Goal: Check status: Check status

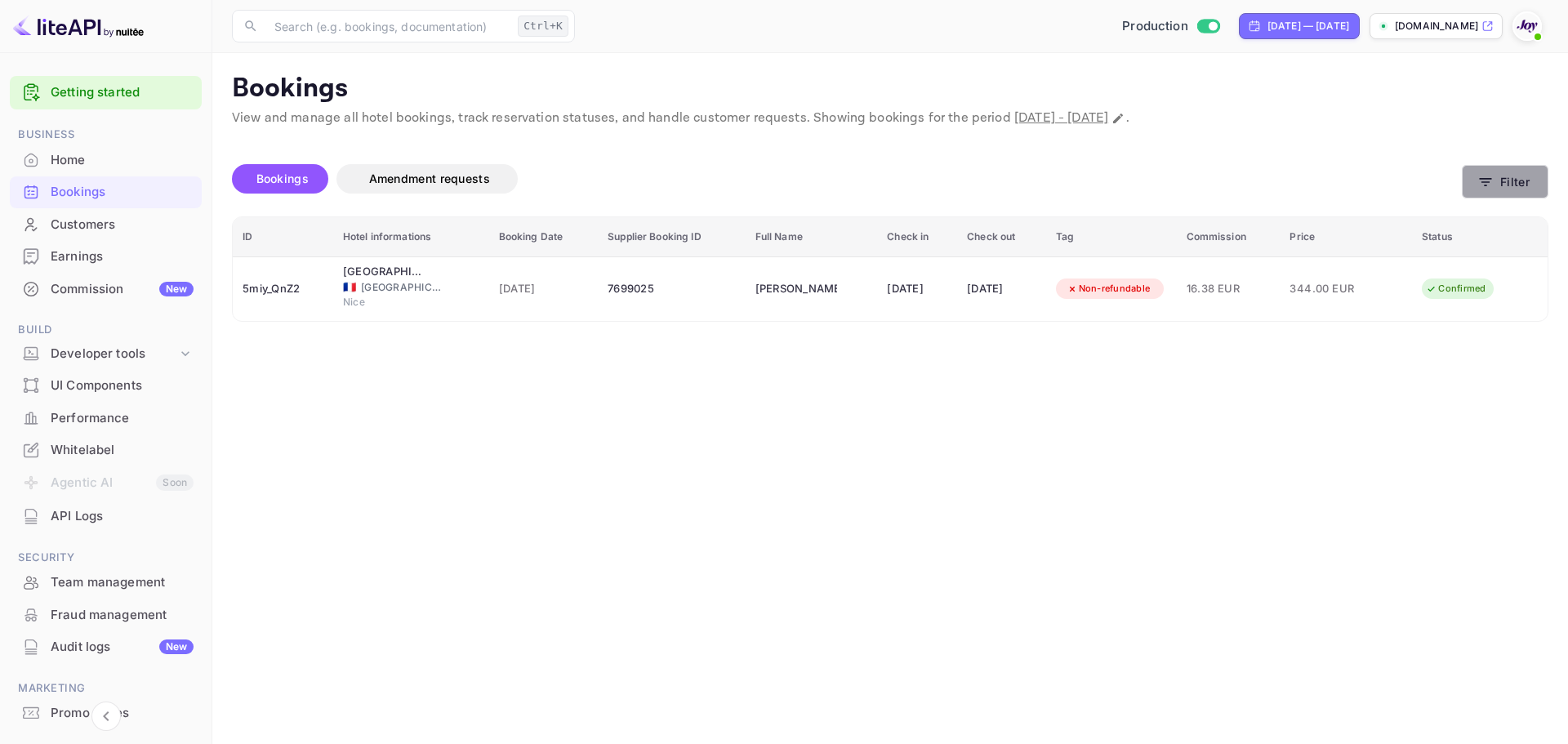
click at [1504, 193] on button "Filter" at bounding box center [1505, 181] width 87 height 33
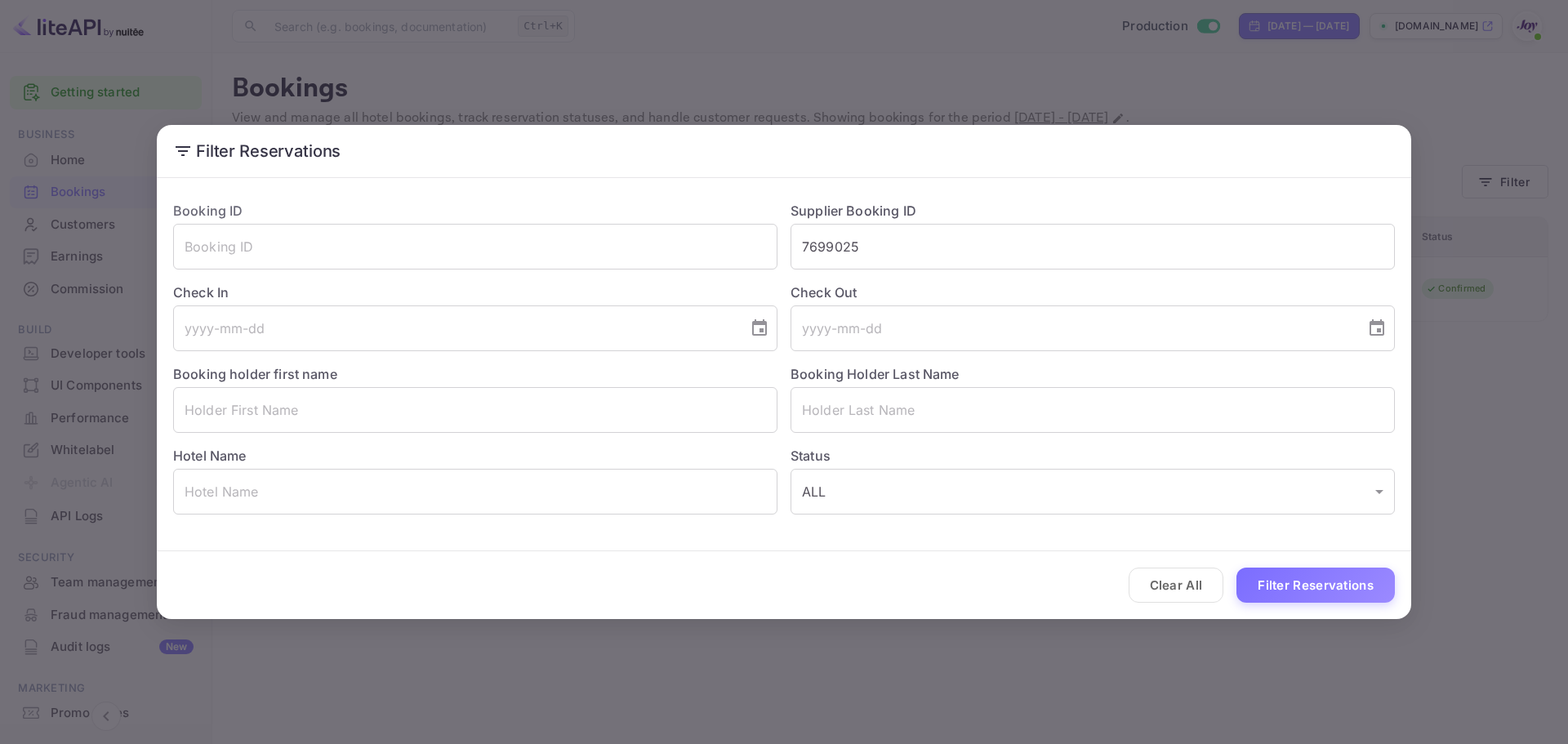
click at [1309, 603] on div "Clear All Filter Reservations" at bounding box center [784, 586] width 1254 height 68
click at [1274, 596] on button "Filter Reservations" at bounding box center [1316, 585] width 158 height 35
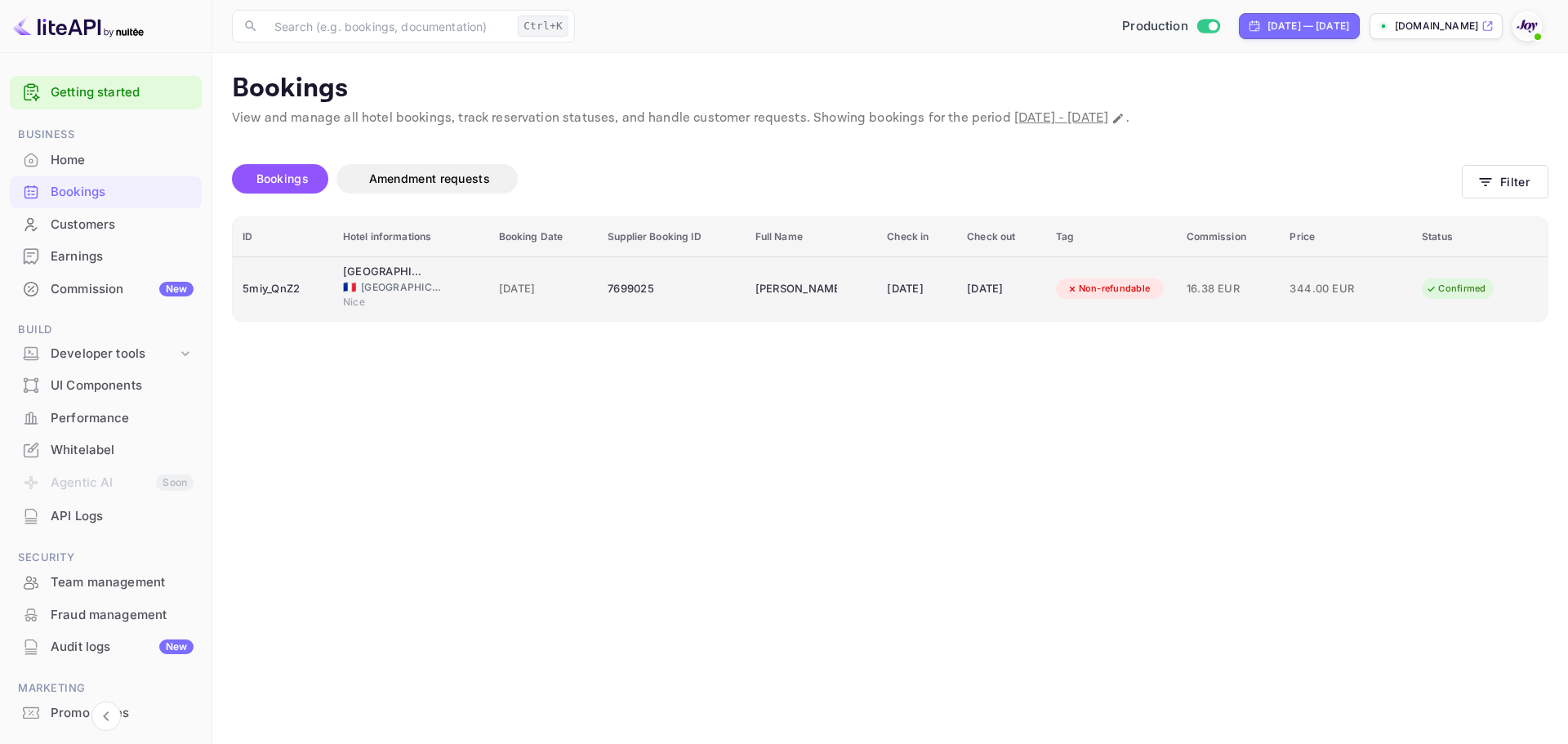
click at [444, 296] on div "Nice" at bounding box center [411, 304] width 136 height 18
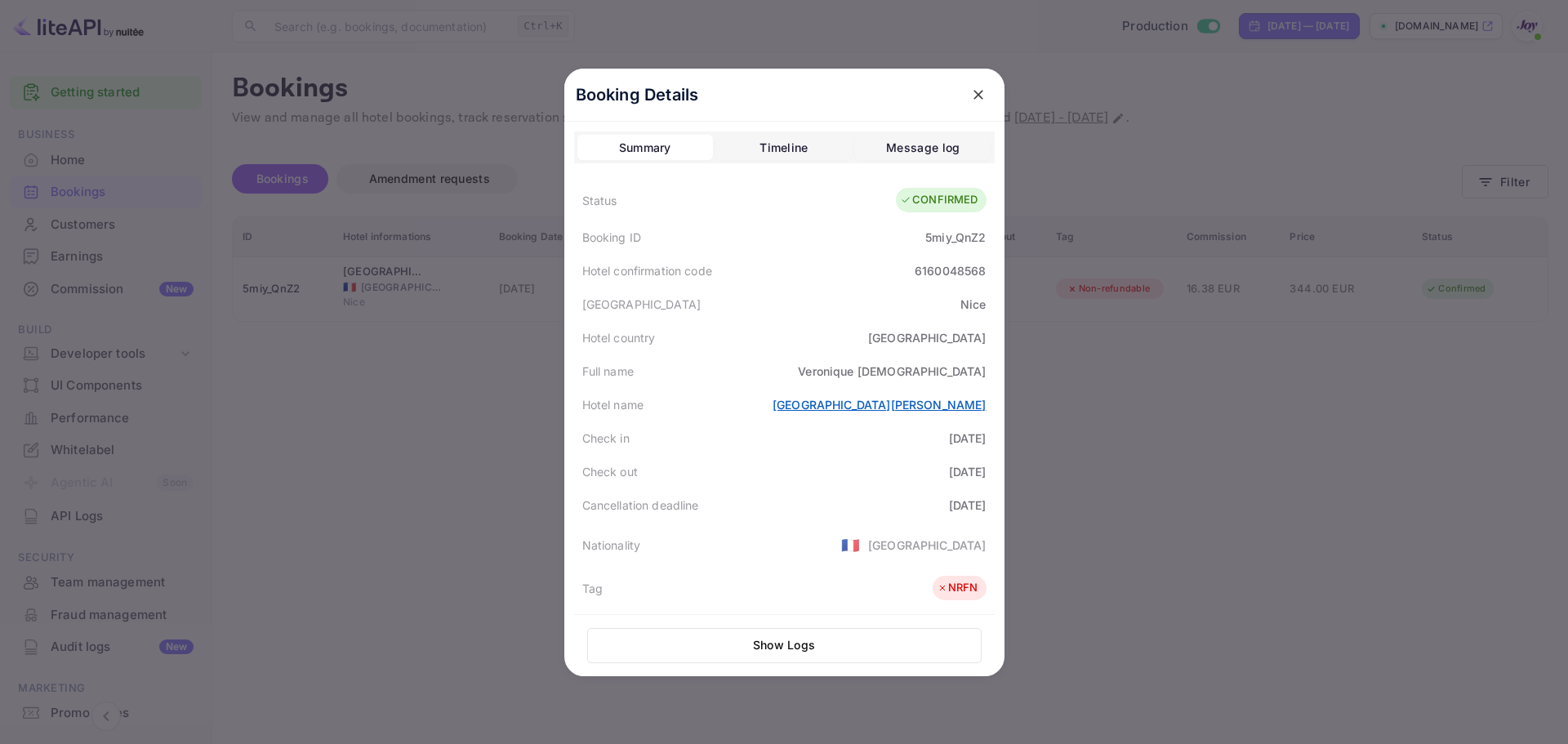
click at [912, 406] on link "[GEOGRAPHIC_DATA][PERSON_NAME]" at bounding box center [879, 404] width 214 height 14
click at [964, 89] on button "close" at bounding box center [979, 95] width 29 height 29
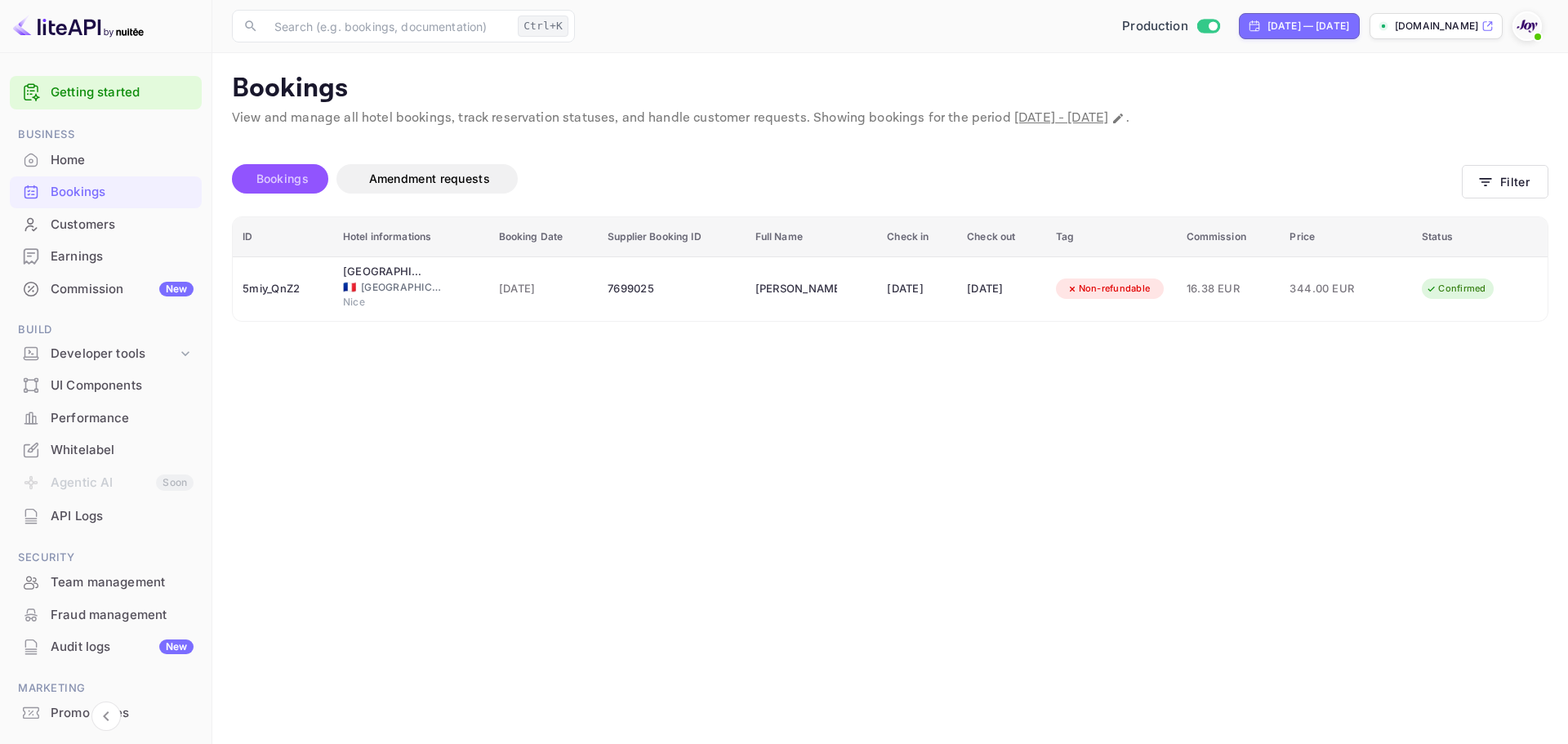
click at [299, 171] on span "Bookings" at bounding box center [282, 178] width 52 height 14
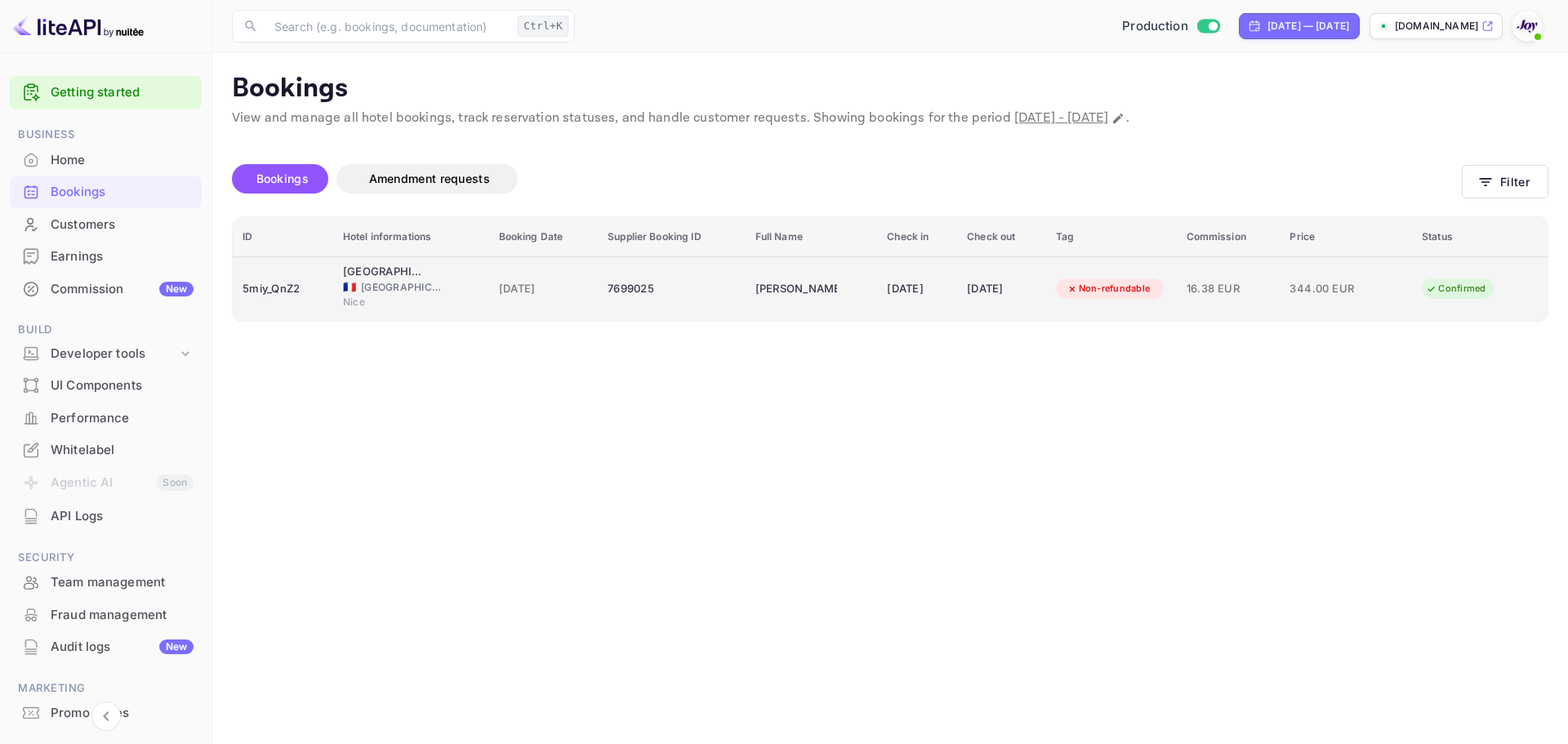
click at [571, 302] on td "[DATE]" at bounding box center [543, 288] width 110 height 64
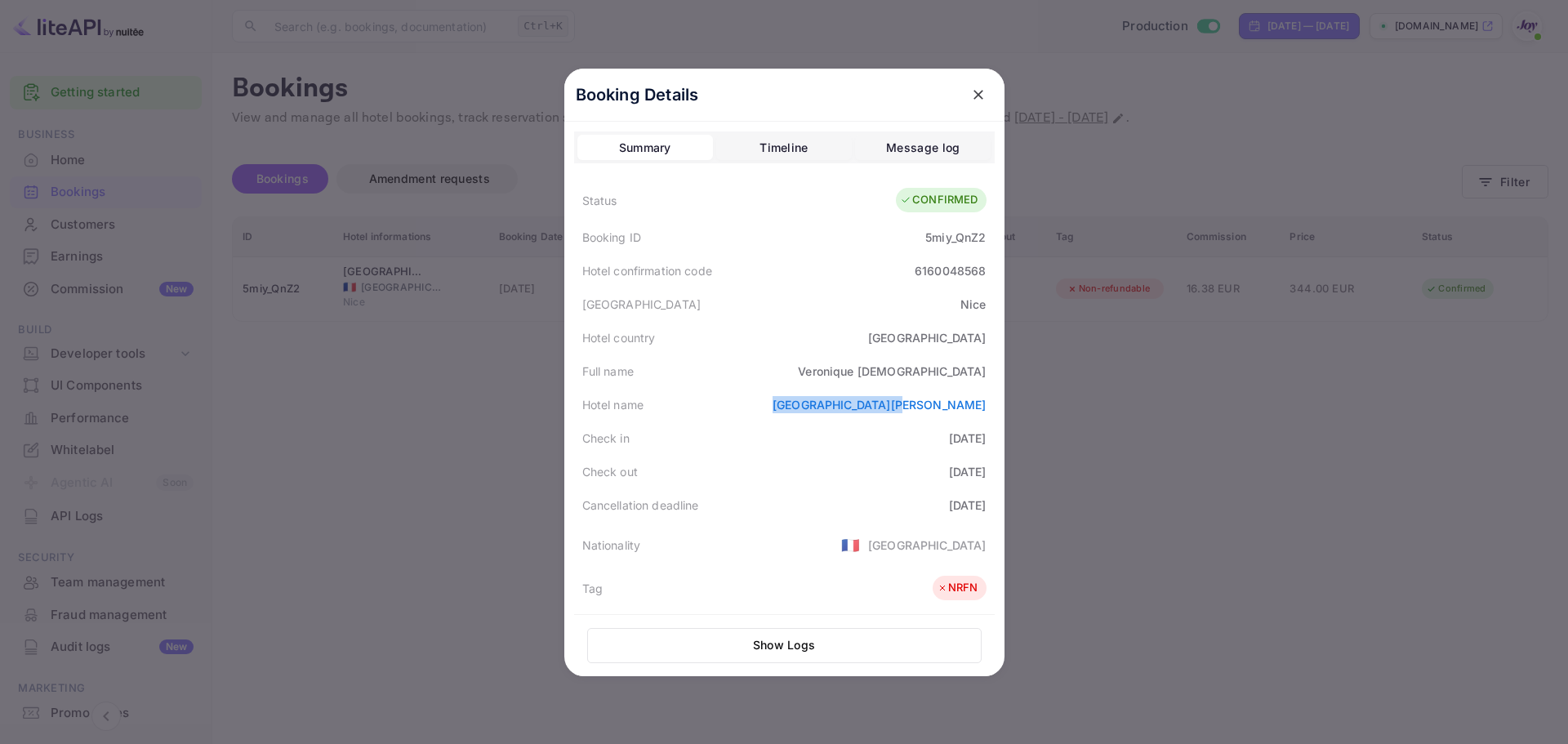
drag, startPoint x: 871, startPoint y: 407, endPoint x: 998, endPoint y: 403, distance: 127.1
click at [998, 403] on div "Booking Details Summary Timeline Message log Status CONFIRMED Booking ID 5miy_Q…" at bounding box center [784, 372] width 440 height 608
copy link "[GEOGRAPHIC_DATA][PERSON_NAME]"
click at [885, 401] on link "[GEOGRAPHIC_DATA][PERSON_NAME]" at bounding box center [879, 404] width 214 height 14
drag, startPoint x: 444, startPoint y: 350, endPoint x: 307, endPoint y: 104, distance: 281.6
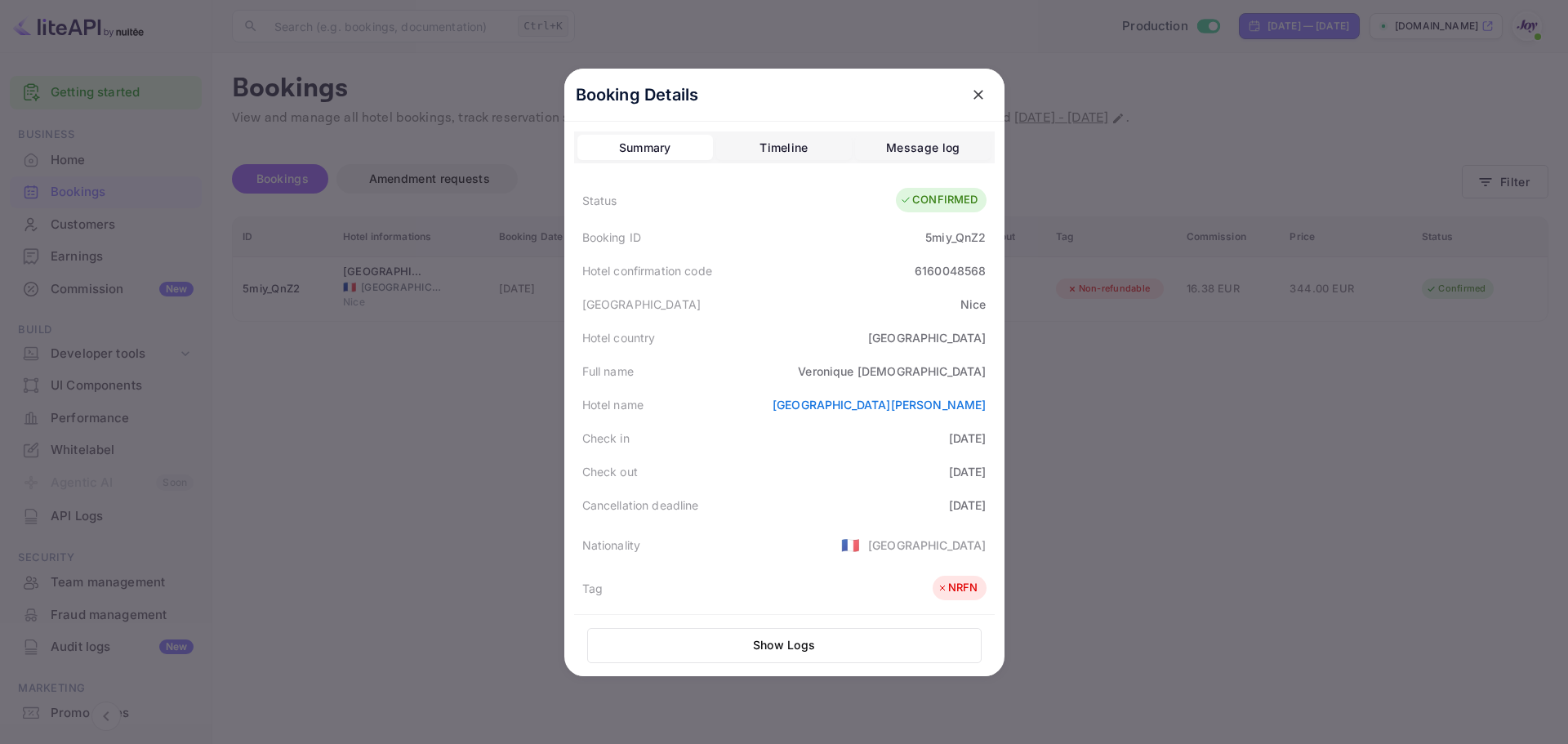
click at [444, 350] on div at bounding box center [784, 372] width 1568 height 744
